Goal: Task Accomplishment & Management: Use online tool/utility

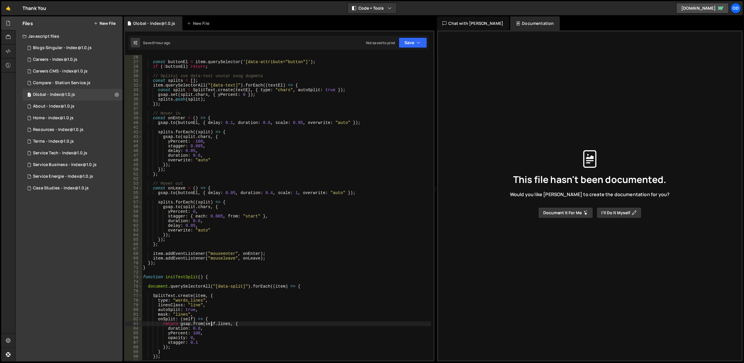
scroll to position [23, 0]
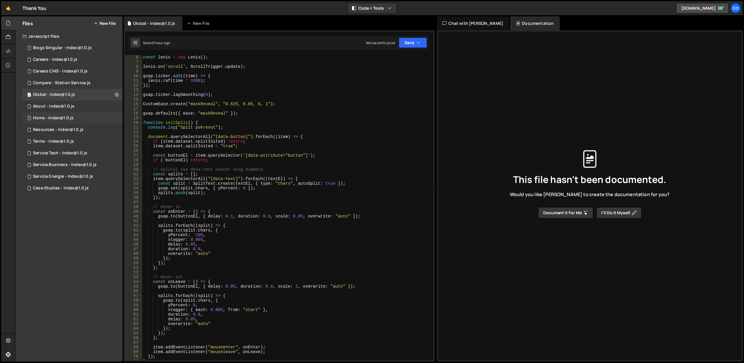
click at [76, 117] on div "1 Home - index@1.0.js 0" at bounding box center [72, 118] width 100 height 12
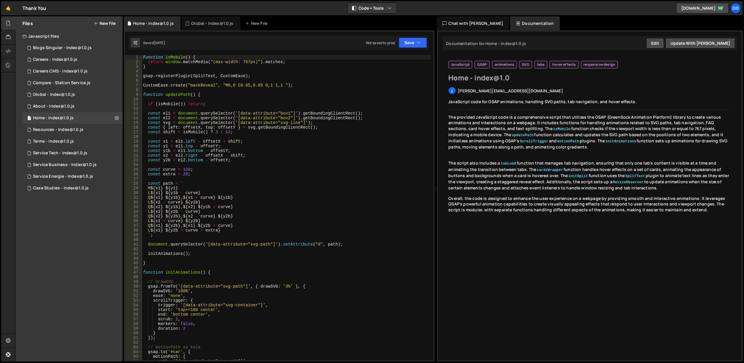
click at [204, 83] on div "function isMobile ( ) { return window . matchMedia ( "(max-width: 767px)" ) . m…" at bounding box center [286, 212] width 289 height 315
click at [211, 96] on div "function isMobile ( ) { return window . matchMedia ( "(max-width: 767px)" ) . m…" at bounding box center [286, 212] width 289 height 315
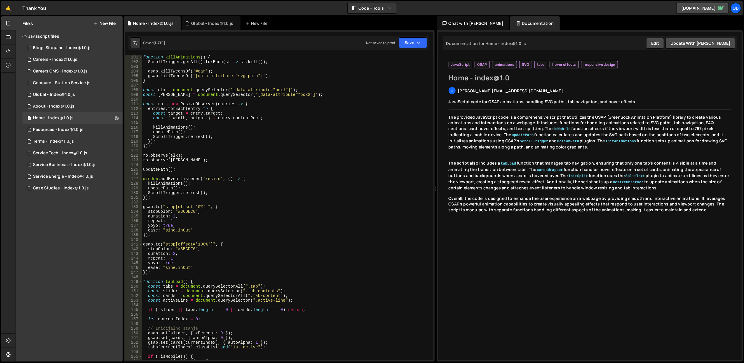
scroll to position [654, 0]
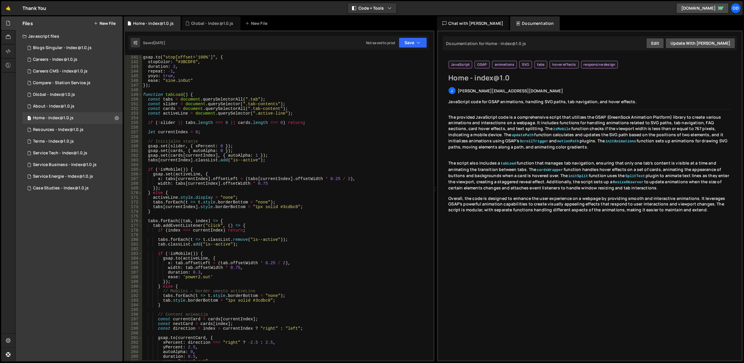
click at [289, 152] on div "gsap . to ( "stop[offset='100%']" , { stopColor : "#3BCDF6" , duration : 2 , re…" at bounding box center [286, 212] width 289 height 315
type textarea "gsap.set(cards, { autoAlpha: 0 });"
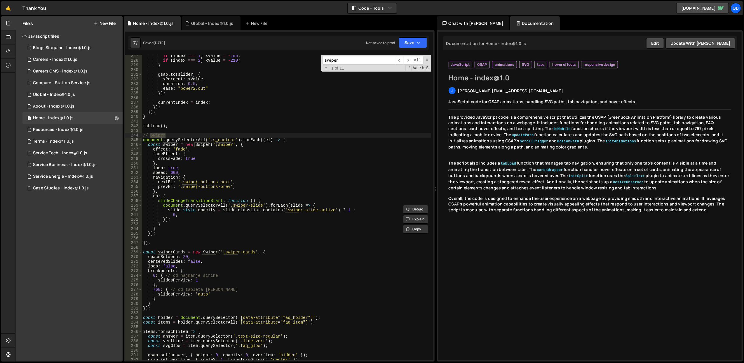
scroll to position [1057, 0]
type input "swiper"
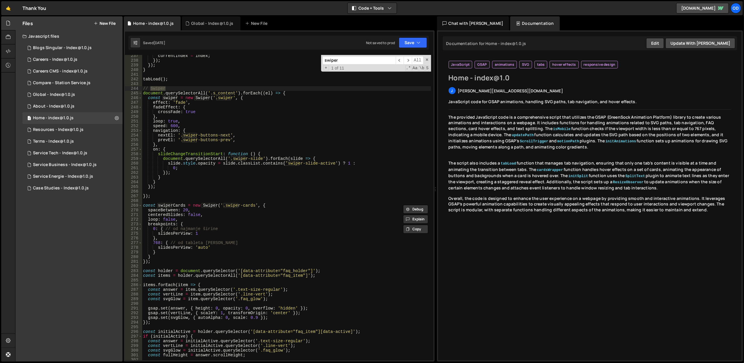
type textarea "slidesPerView: 1"
click at [241, 233] on div "currentIndex = index ; }) ; }) ; } tabLoad ( ) ; // Swiper document . querySele…" at bounding box center [286, 210] width 289 height 315
click at [409, 59] on span "​" at bounding box center [408, 60] width 8 height 8
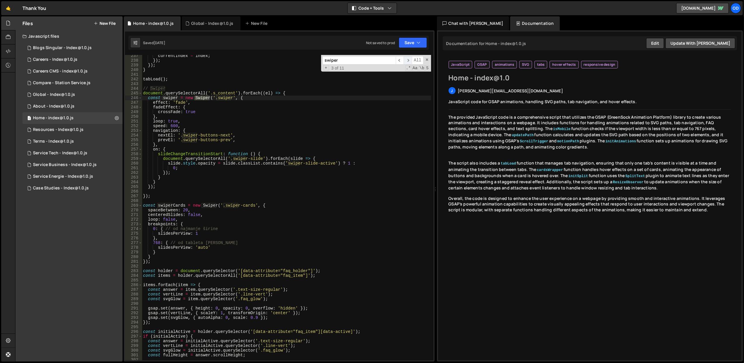
click at [409, 59] on span "​" at bounding box center [408, 60] width 8 height 8
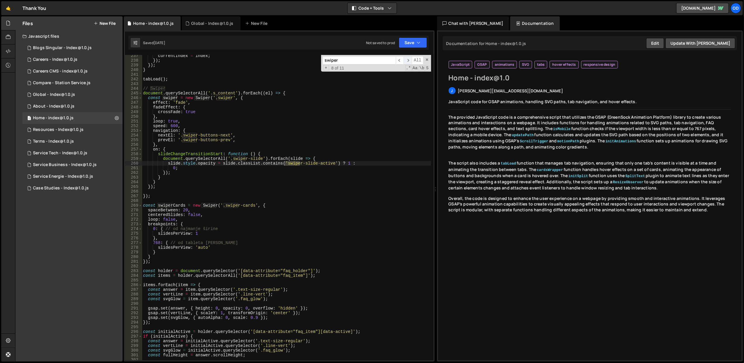
click at [409, 59] on span "​" at bounding box center [408, 60] width 8 height 8
click at [159, 199] on div "currentIndex = index ; }) ; }) ; } tabLoad ( ) ; // Swiper document . querySele…" at bounding box center [286, 210] width 289 height 315
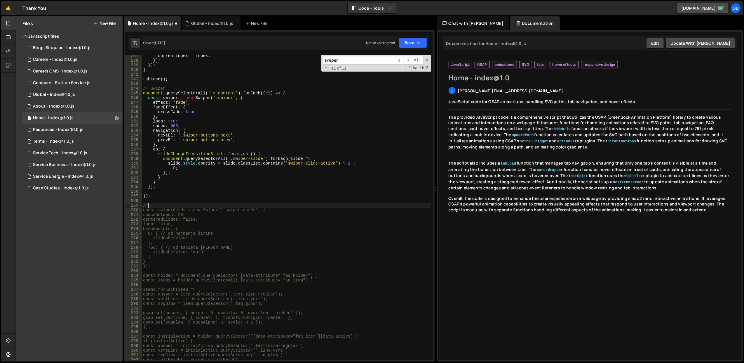
click at [188, 266] on div "currentIndex = index ; }) ; }) ; } tabLoad ( ) ; // Swiper document . querySele…" at bounding box center [286, 210] width 289 height 315
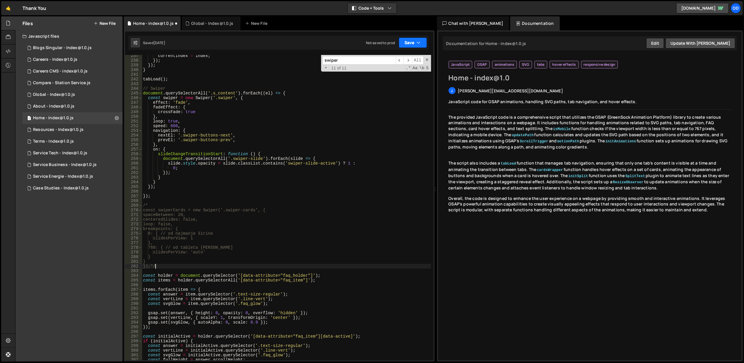
click at [402, 46] on button "Save" at bounding box center [413, 42] width 28 height 11
click at [395, 62] on div "Saved [DATE]" at bounding box center [393, 63] width 61 height 7
click at [428, 60] on span at bounding box center [427, 60] width 4 height 4
click at [75, 114] on div "1 Home - index@1.0.js 0" at bounding box center [72, 118] width 100 height 12
click at [225, 246] on div "currentIndex = index ; }) ; }) ; } tabLoad ( ) ; // Swiper document . querySele…" at bounding box center [286, 210] width 289 height 315
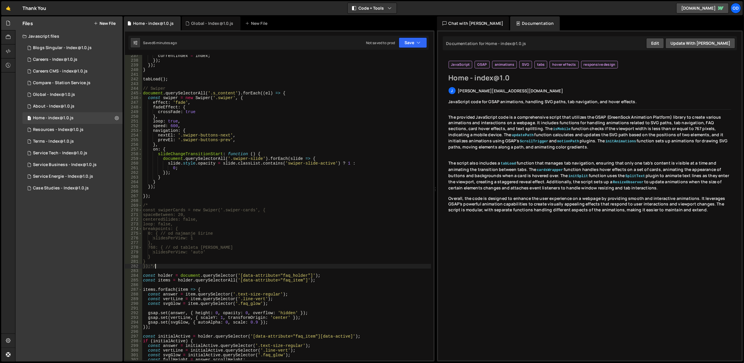
click at [226, 265] on div "currentIndex = index ; }) ; }) ; } tabLoad ( ) ; // Swiper document . querySele…" at bounding box center [286, 210] width 289 height 315
type textarea "});*/"
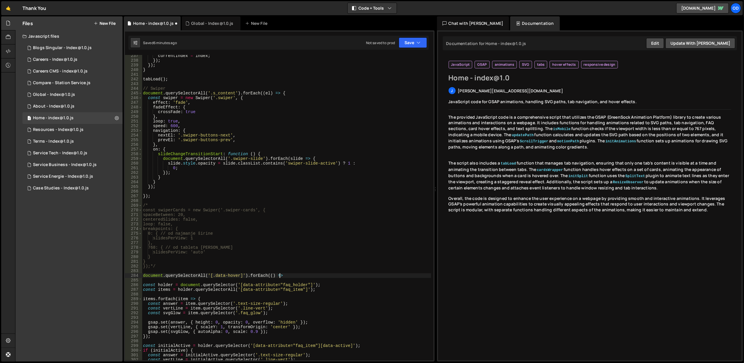
scroll to position [0, 9]
type textarea "document.querySelectorAll('[.data-hover]').forEach(() => {"
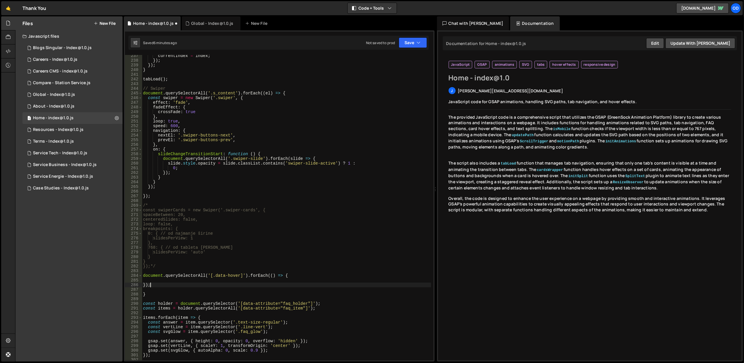
scroll to position [0, 0]
type textarea "});"
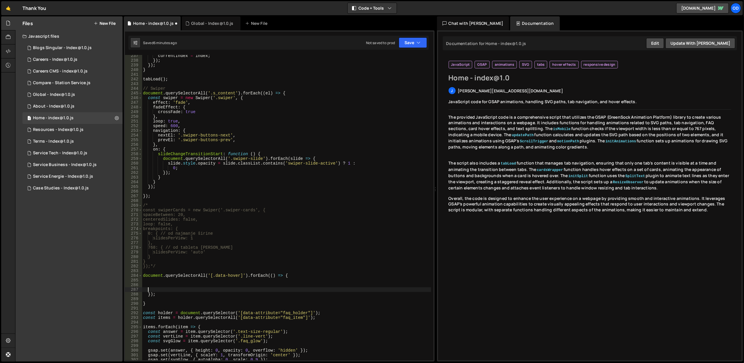
type textarea "});"
type textarea "}"
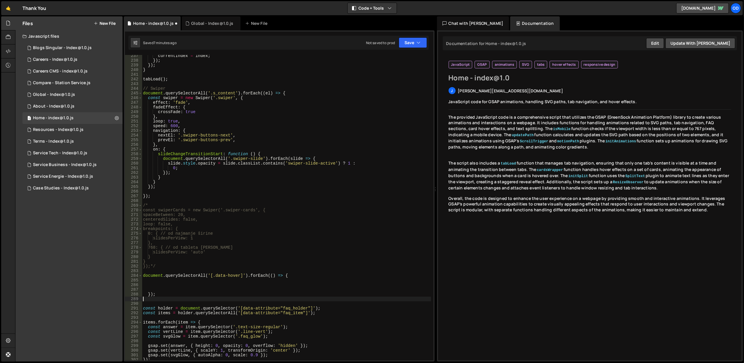
type textarea "});"
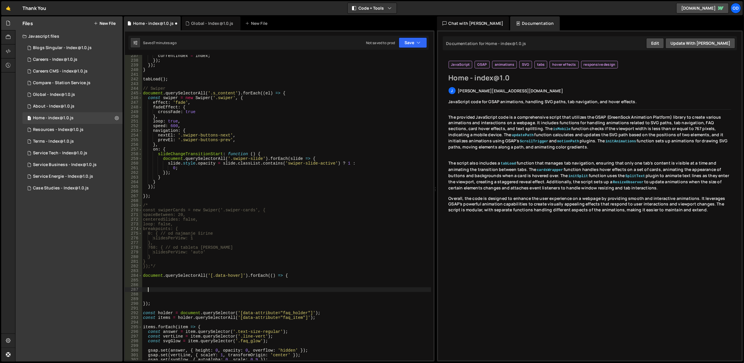
click at [264, 93] on div "currentIndex = index ; }) ; }) ; } tabLoad ( ) ; // Swiper document . querySele…" at bounding box center [286, 210] width 289 height 315
type textarea "document.querySelectorAll('.s_content').forEach((el) => {"
click at [264, 93] on div "currentIndex = index ; }) ; }) ; } tabLoad ( ) ; // Swiper document . querySele…" at bounding box center [286, 210] width 289 height 315
click at [172, 290] on div "currentIndex = index ; }) ; }) ; } tabLoad ( ) ; // Swiper document . querySele…" at bounding box center [286, 210] width 289 height 315
click at [162, 290] on div "currentIndex = index ; }) ; }) ; } tabLoad ( ) ; // Swiper document . querySele…" at bounding box center [286, 210] width 289 height 315
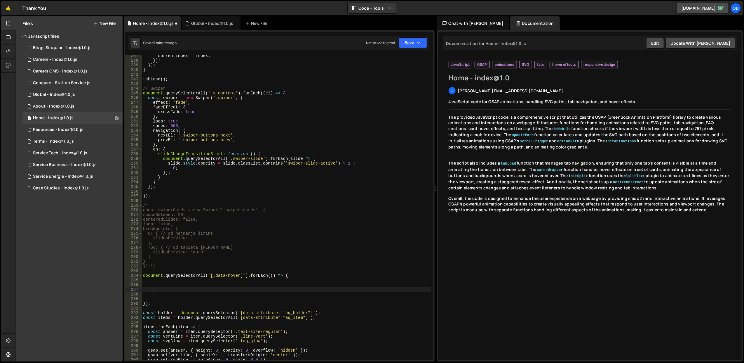
click at [149, 290] on div "currentIndex = index ; }) ; }) ; } tabLoad ( ) ; // Swiper document . querySele…" at bounding box center [286, 210] width 289 height 315
click at [158, 290] on div "currentIndex = index ; }) ; }) ; } tabLoad ( ) ; // Swiper document . querySele…" at bounding box center [286, 210] width 289 height 315
click at [158, 290] on div "currentIndex = index ; }) ; }) ; } tabLoad ( ) ; // Swiper document . querySele…" at bounding box center [286, 207] width 289 height 305
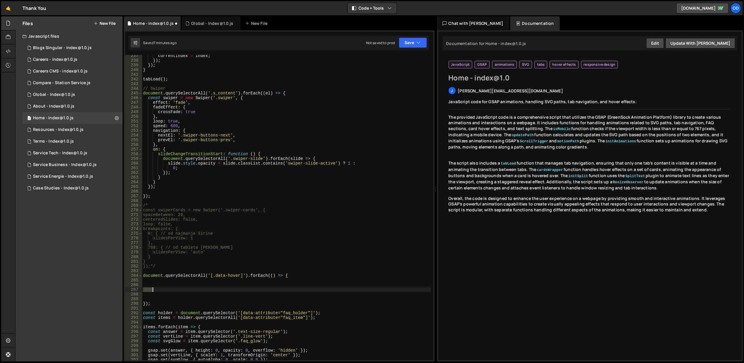
click at [158, 290] on div "currentIndex = index ; }) ; }) ; } tabLoad ( ) ; // Swiper document . querySele…" at bounding box center [286, 210] width 289 height 315
click at [158, 290] on div "currentIndex = index ; }) ; }) ; } tabLoad ( ) ; // Swiper document . querySele…" at bounding box center [286, 207] width 289 height 305
click at [158, 290] on div "currentIndex = index ; }) ; }) ; } tabLoad ( ) ; // Swiper document . querySele…" at bounding box center [286, 210] width 289 height 315
click at [158, 290] on div "currentIndex = index ; }) ; }) ; } tabLoad ( ) ; // Swiper document . querySele…" at bounding box center [286, 207] width 289 height 305
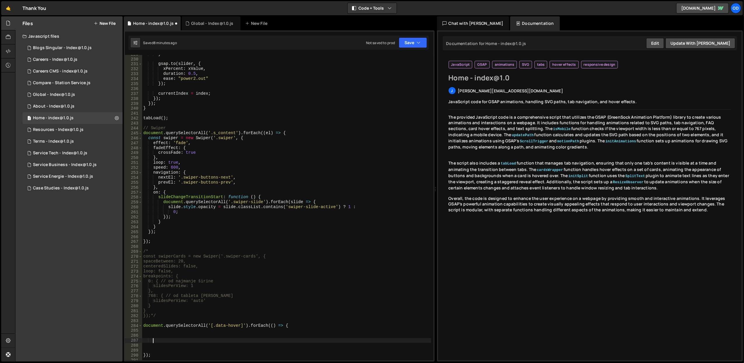
scroll to position [1128, 0]
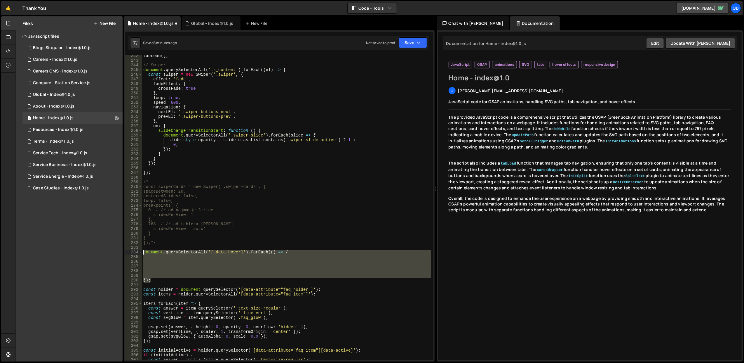
drag, startPoint x: 155, startPoint y: 280, endPoint x: 143, endPoint y: 253, distance: 30.1
click at [143, 253] on div "tabLoad ( ) ; // Swiper document . querySelectorAll ( '.s_content' ) . forEach …" at bounding box center [286, 210] width 289 height 315
drag, startPoint x: 172, startPoint y: 231, endPoint x: 156, endPoint y: 235, distance: 16.8
click at [172, 231] on div "tabLoad ( ) ; // Swiper document . querySelectorAll ( '.s_content' ) . forEach …" at bounding box center [286, 210] width 289 height 315
drag, startPoint x: 152, startPoint y: 277, endPoint x: 136, endPoint y: 251, distance: 31.6
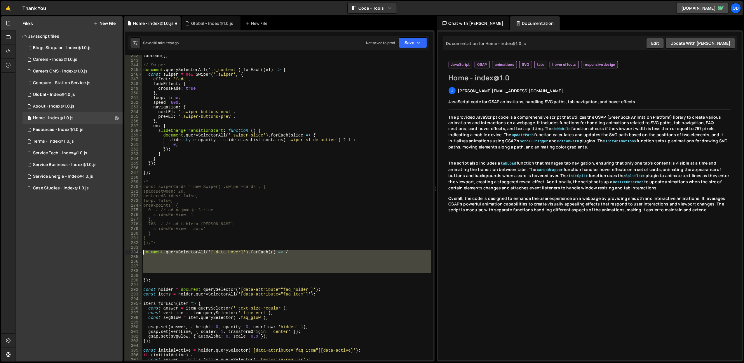
click at [136, 251] on div "} 242 243 244 245 246 247 248 249 250 251 252 253 254 255 256 257 258 259 260 2…" at bounding box center [279, 207] width 309 height 305
type textarea "document.querySelectorAll('[.data-hover]').forEach(() => {"
drag, startPoint x: 153, startPoint y: 282, endPoint x: 141, endPoint y: 250, distance: 33.7
click at [141, 250] on div "document.querySelectorAll('[.data-hover]').forEach(() => { 242 243 244 245 246 …" at bounding box center [279, 207] width 309 height 305
paste textarea
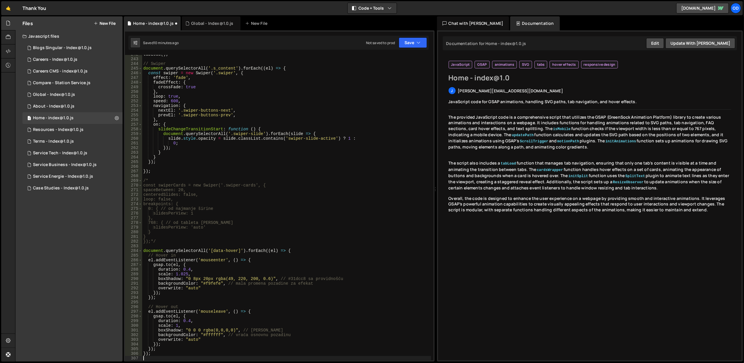
scroll to position [1176, 0]
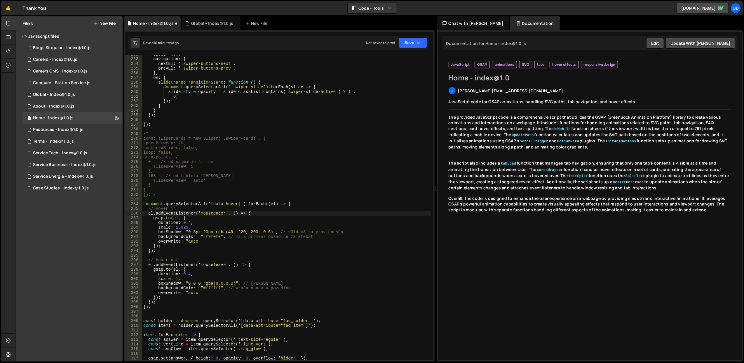
click at [207, 213] on div "speed : 600 , navigation : { nextEl : '.swiper-buttons-next' , prevEl : '.swipe…" at bounding box center [286, 209] width 289 height 315
click at [211, 221] on div "speed : 600 , navigation : { nextEl : '.swiper-buttons-next' , prevEl : '.swipe…" at bounding box center [286, 209] width 289 height 315
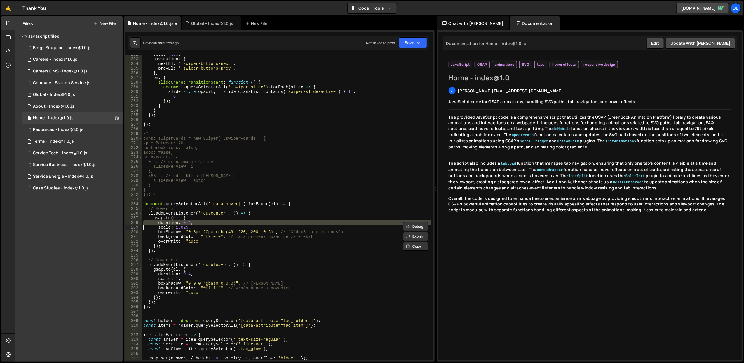
click at [211, 221] on div "speed : 600 , navigation : { nextEl : '.swiper-buttons-next' , prevEl : '.swipe…" at bounding box center [286, 209] width 289 height 315
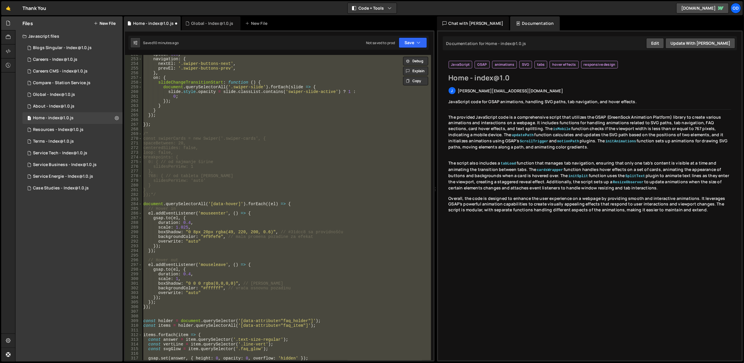
click at [212, 233] on div "speed : 600 , navigation : { nextEl : '.swiper-buttons-next' , prevEl : '.swipe…" at bounding box center [286, 207] width 289 height 305
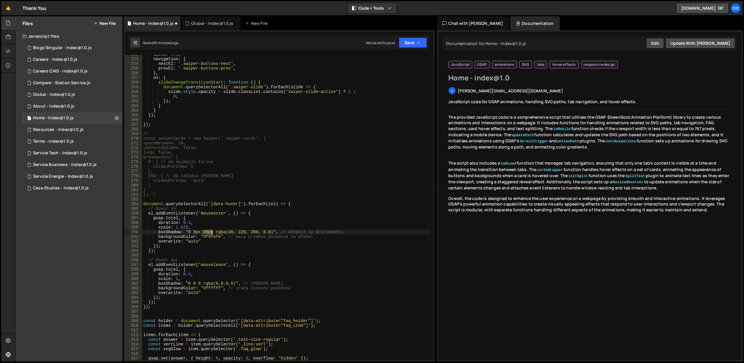
click at [212, 233] on div "speed : 600 , navigation : { nextEl : '.swiper-buttons-next' , prevEl : '.swipe…" at bounding box center [286, 209] width 289 height 315
click at [218, 242] on div "speed : 600 , navigation : { nextEl : '.swiper-buttons-next' , prevEl : '.swipe…" at bounding box center [286, 209] width 289 height 315
click at [411, 40] on button "Save" at bounding box center [413, 42] width 28 height 11
click at [404, 52] on button "Save to Staging S Saved 10 minutes ago" at bounding box center [393, 60] width 70 height 19
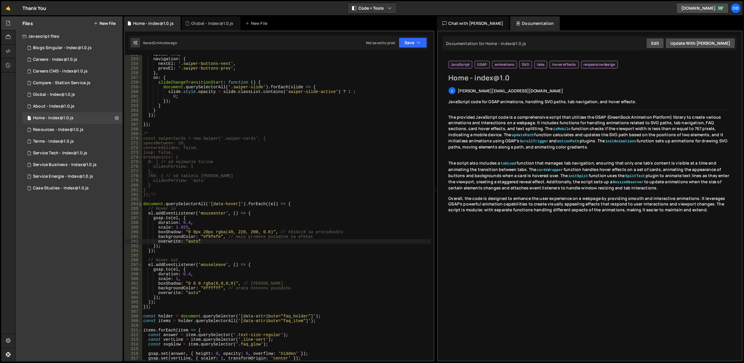
click at [140, 202] on span at bounding box center [140, 204] width 3 height 5
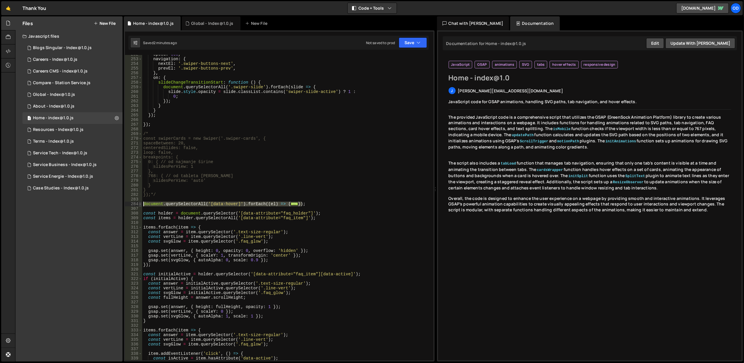
drag, startPoint x: 319, startPoint y: 204, endPoint x: 140, endPoint y: 205, distance: 179.0
click at [140, 205] on div "overwrite: "auto" 252 253 254 255 256 257 258 259 260 261 262 263 264 265 266 2…" at bounding box center [279, 207] width 309 height 305
type textarea "document.querySelectorAll('[data-hover]').forEach((el) => { // Hover in"
paste textarea
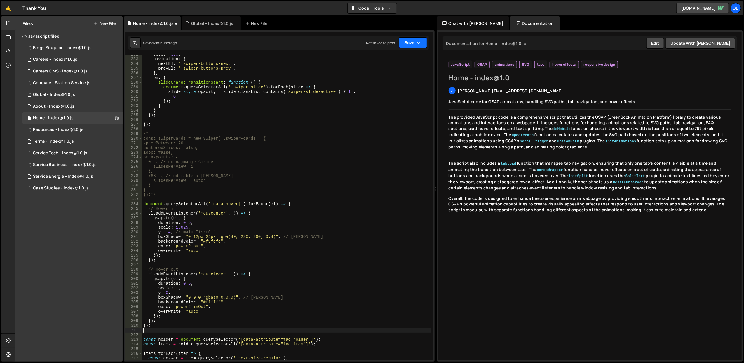
click at [419, 41] on icon "button" at bounding box center [419, 43] width 4 height 6
click at [409, 54] on div "Save to Staging S" at bounding box center [393, 57] width 61 height 6
click at [142, 202] on span at bounding box center [140, 204] width 3 height 5
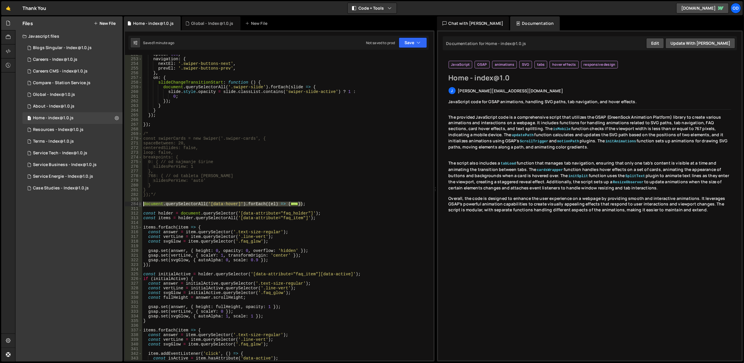
drag, startPoint x: 319, startPoint y: 204, endPoint x: 140, endPoint y: 204, distance: 179.0
click at [140, 204] on div "252 253 254 255 256 257 258 259 260 261 262 263 264 265 266 267 268 269 270 271…" at bounding box center [279, 207] width 309 height 305
type textarea "document.querySelectorAll('[data-hover]').forEach((el) => { // Hover in"
paste textarea
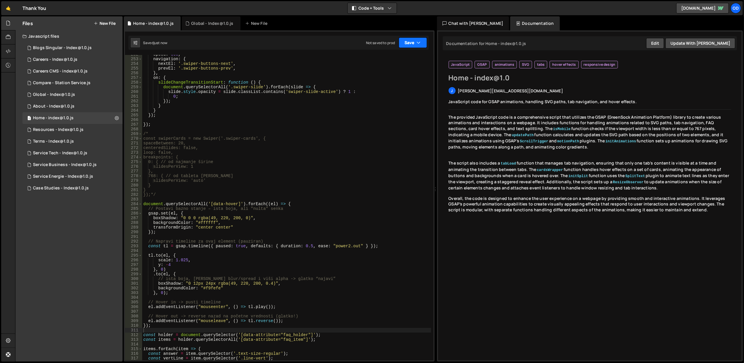
click at [405, 44] on button "Save" at bounding box center [413, 42] width 28 height 11
click at [238, 113] on div "speed : 600 , navigation : { nextEl : '.swiper-buttons-next' , prevEl : '.swipe…" at bounding box center [286, 209] width 289 height 315
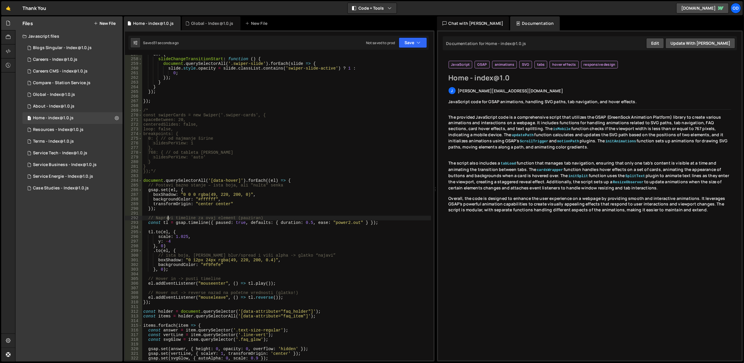
click at [168, 216] on div "on : { slideChangeTransitionStart : function ( ) { document . querySelectorAll …" at bounding box center [286, 209] width 289 height 315
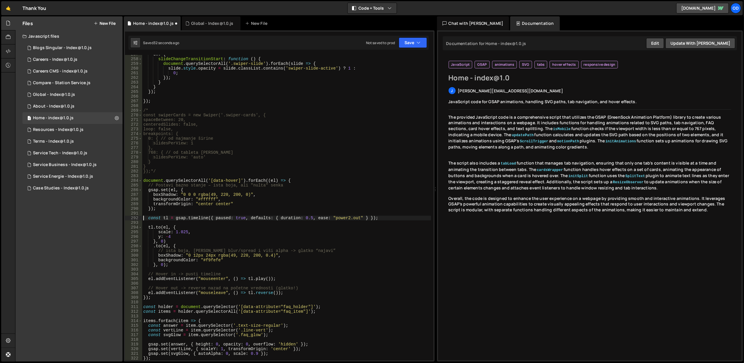
click at [173, 184] on div "on : { slideChangeTransitionStart : function ( ) { document . querySelectorAll …" at bounding box center [286, 209] width 289 height 315
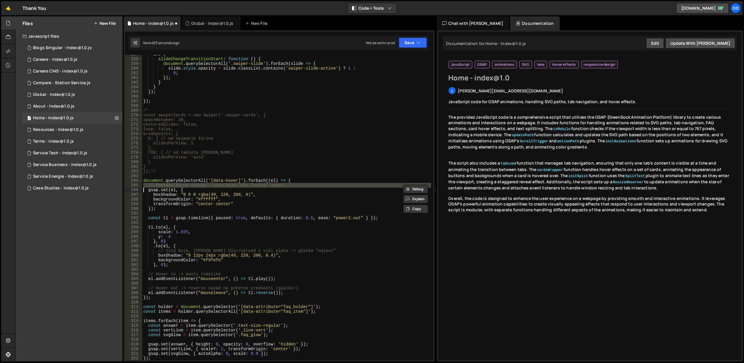
click at [173, 184] on div "on : { slideChangeTransitionStart : function ( ) { document . querySelectorAll …" at bounding box center [286, 209] width 289 height 315
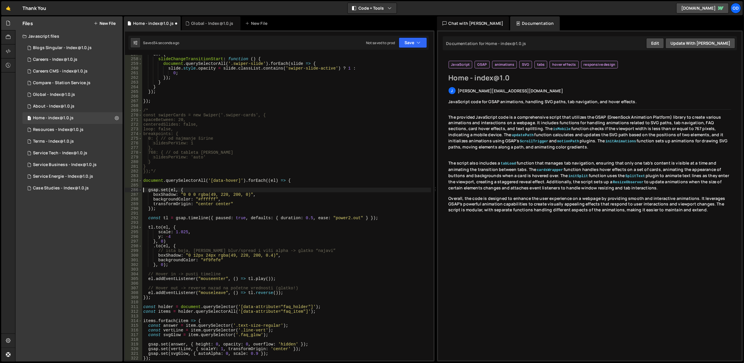
scroll to position [0, 0]
click at [188, 275] on div "on : { slideChangeTransitionStart : function ( ) { document . querySelectorAll …" at bounding box center [286, 209] width 289 height 315
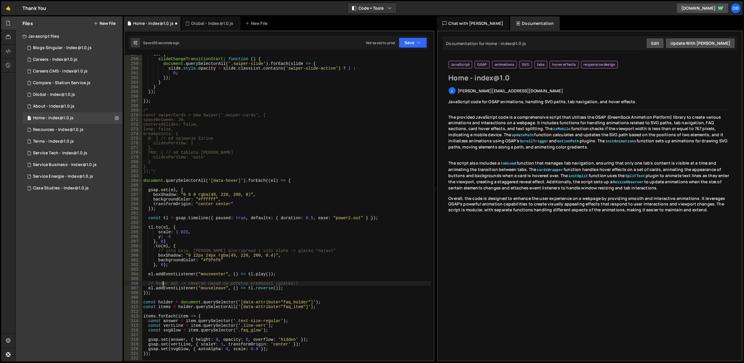
click at [162, 284] on div "on : { slideChangeTransitionStart : function ( ) { document . querySelectorAll …" at bounding box center [286, 209] width 289 height 315
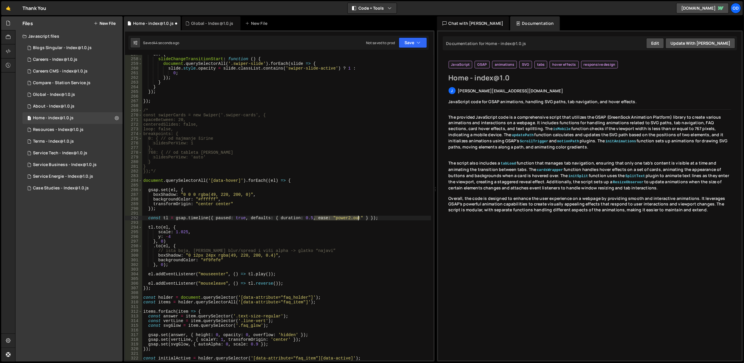
drag, startPoint x: 315, startPoint y: 218, endPoint x: 356, endPoint y: 217, distance: 41.8
click at [358, 218] on div "on : { slideChangeTransitionStart : function ( ) { document . querySelectorAll …" at bounding box center [286, 209] width 289 height 315
click at [335, 178] on div "on : { slideChangeTransitionStart : function ( ) { document . querySelectorAll …" at bounding box center [286, 209] width 289 height 315
drag, startPoint x: 165, startPoint y: 210, endPoint x: 168, endPoint y: 209, distance: 3.4
click at [168, 209] on div "on : { slideChangeTransitionStart : function ( ) { document . querySelectorAll …" at bounding box center [286, 209] width 289 height 315
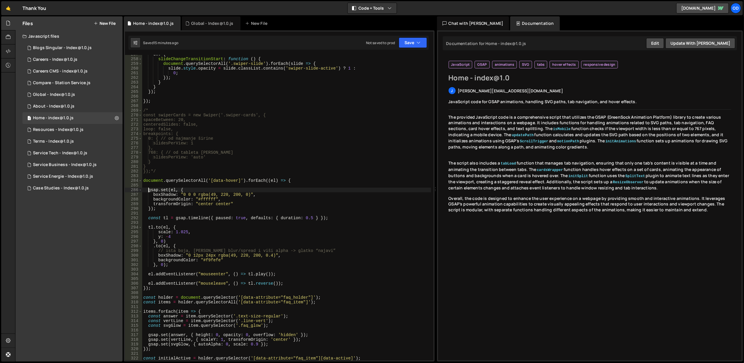
click at [147, 189] on div "on : { slideChangeTransitionStart : function ( ) { document . querySelectorAll …" at bounding box center [286, 209] width 289 height 315
click at [151, 197] on div "on : { slideChangeTransitionStart : function ( ) { document . querySelectorAll …" at bounding box center [286, 209] width 289 height 315
click at [283, 148] on div "on : { slideChangeTransitionStart : function ( ) { document . querySelectorAll …" at bounding box center [286, 209] width 289 height 315
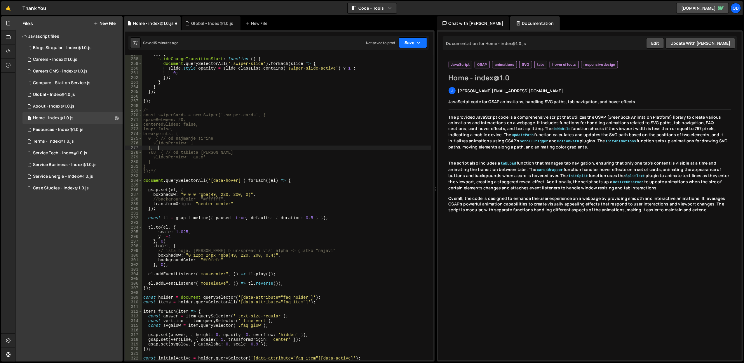
click at [412, 42] on button "Save" at bounding box center [413, 42] width 28 height 11
click at [404, 60] on div "Saved 15 minutes ago" at bounding box center [393, 63] width 61 height 7
click at [196, 263] on div "on : { slideChangeTransitionStart : function ( ) { document . querySelectorAll …" at bounding box center [286, 209] width 289 height 315
click at [158, 258] on div "on : { slideChangeTransitionStart : function ( ) { document . querySelectorAll …" at bounding box center [286, 209] width 289 height 315
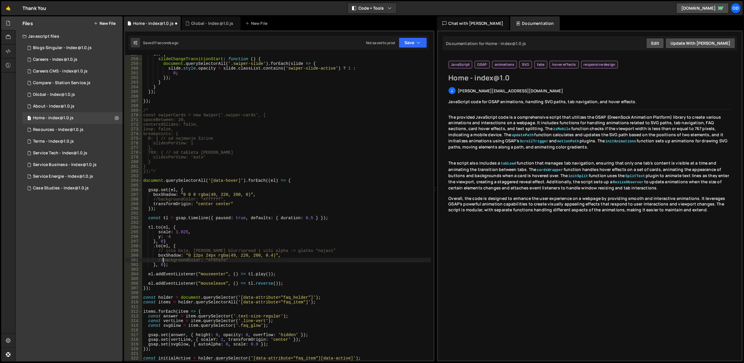
click at [299, 239] on div "on : { slideChangeTransitionStart : function ( ) { document . querySelectorAll …" at bounding box center [286, 209] width 289 height 315
click at [318, 257] on div "on : { slideChangeTransitionStart : function ( ) { document . querySelectorAll …" at bounding box center [286, 209] width 289 height 315
type textarea "boxShadow: "0 12px 24px rgba(49, 220, 200, 0.4)""
click at [230, 224] on div "on : { slideChangeTransitionStart : function ( ) { document . querySelectorAll …" at bounding box center [286, 209] width 289 height 315
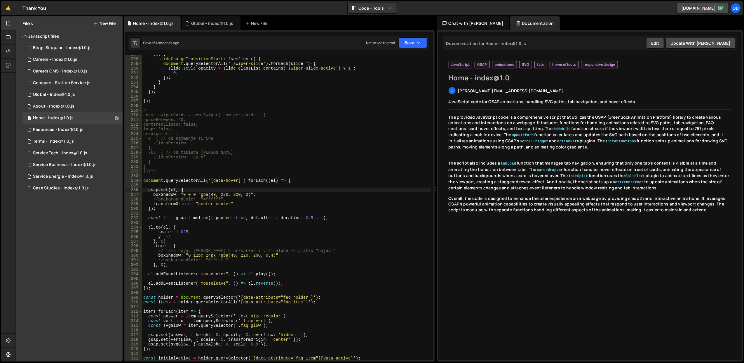
click at [196, 191] on div "on : { slideChangeTransitionStart : function ( ) { document . querySelectorAll …" at bounding box center [286, 209] width 289 height 315
type textarea "gsap.set(el, {"
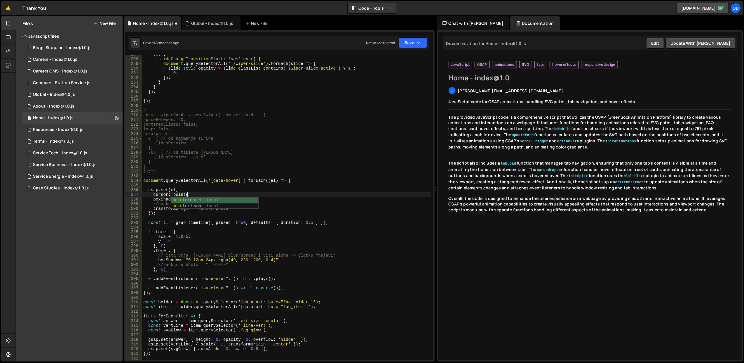
scroll to position [0, 3]
drag, startPoint x: 199, startPoint y: 194, endPoint x: 153, endPoint y: 196, distance: 45.3
click at [153, 196] on div "on : { slideChangeTransitionStart : function ( ) { document . querySelectorAll …" at bounding box center [286, 209] width 289 height 315
paste textarea ""pointer""
type textarea "cursor: "pointer","
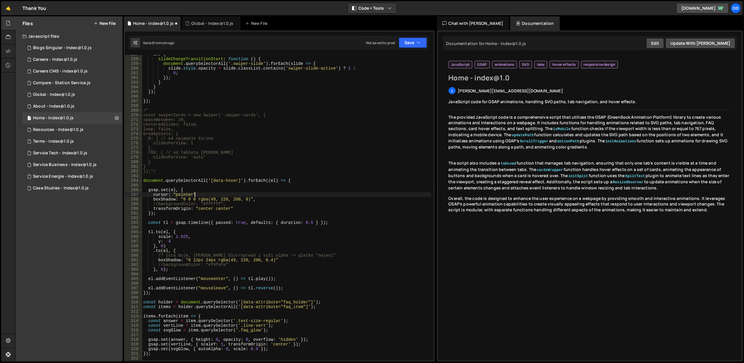
scroll to position [0, 3]
click at [219, 173] on div "on : { slideChangeTransitionStart : function ( ) { document . querySelectorAll …" at bounding box center [286, 209] width 289 height 315
click at [275, 176] on div "on : { slideChangeTransitionStart : function ( ) { document . querySelectorAll …" at bounding box center [286, 209] width 289 height 315
